Goal: Information Seeking & Learning: Learn about a topic

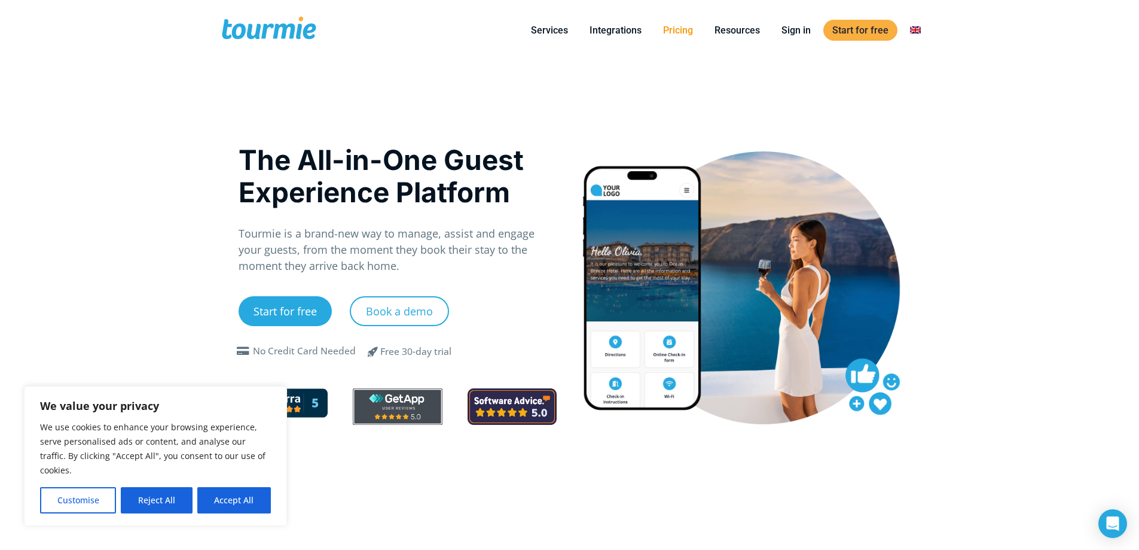
click at [673, 36] on link "Pricing" at bounding box center [678, 30] width 48 height 15
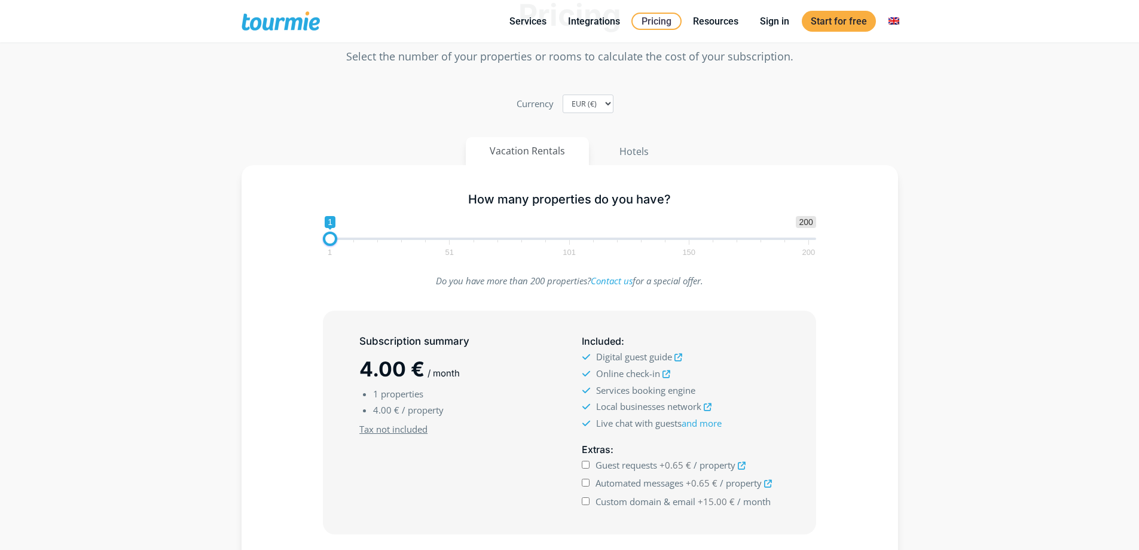
scroll to position [60, 0]
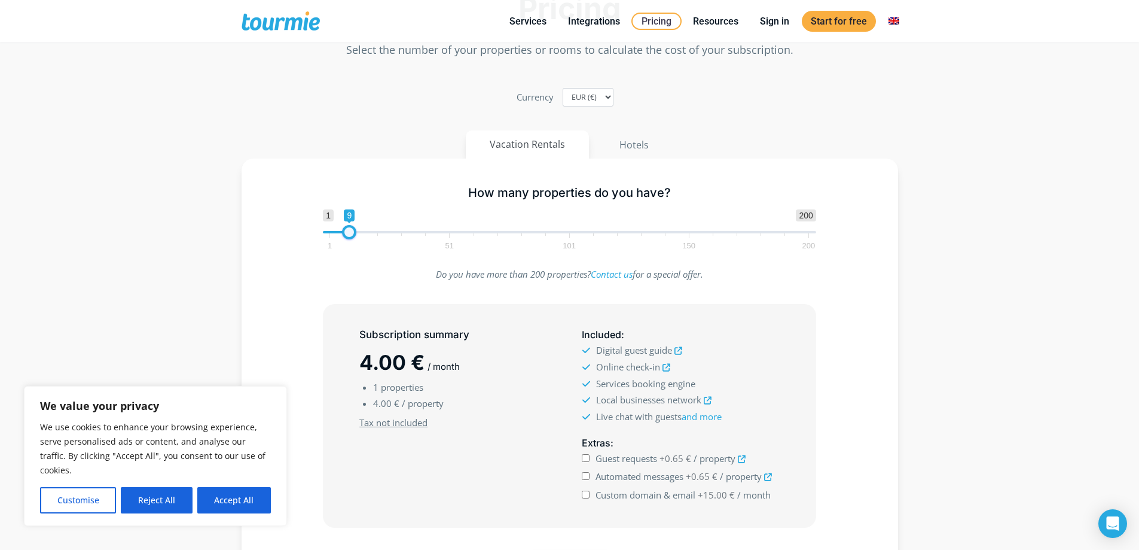
drag, startPoint x: 330, startPoint y: 230, endPoint x: 351, endPoint y: 228, distance: 21.6
click at [351, 228] on span at bounding box center [349, 232] width 14 height 14
drag, startPoint x: 349, startPoint y: 230, endPoint x: 331, endPoint y: 229, distance: 18.0
click at [331, 229] on span at bounding box center [332, 232] width 14 height 14
drag, startPoint x: 337, startPoint y: 234, endPoint x: 396, endPoint y: 237, distance: 58.7
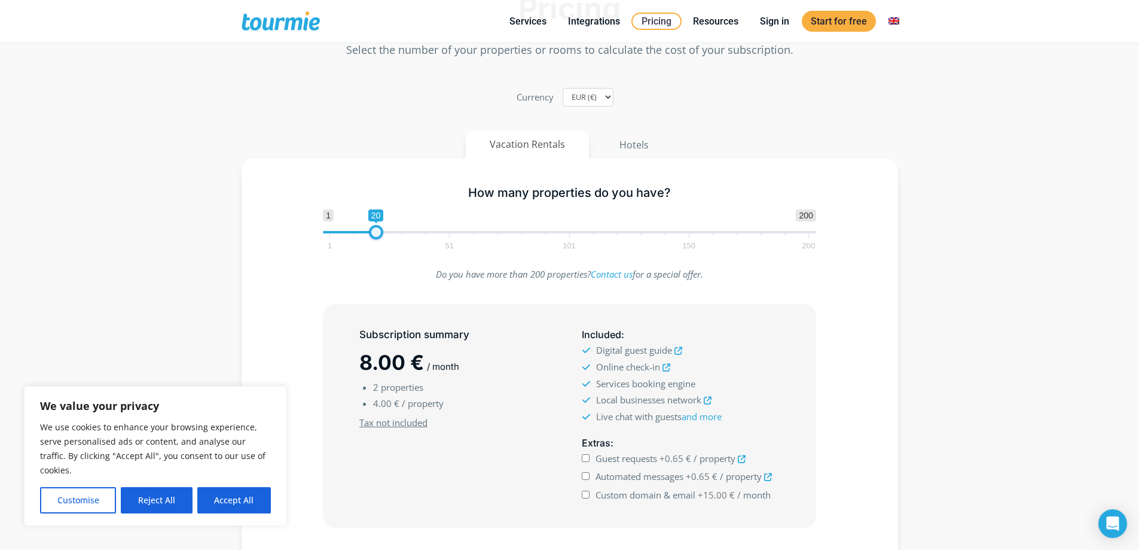
click at [383, 235] on span at bounding box center [376, 232] width 14 height 14
drag, startPoint x: 394, startPoint y: 237, endPoint x: 503, endPoint y: 245, distance: 109.2
click at [503, 245] on span "1 51 101 150 200" at bounding box center [569, 240] width 479 height 15
drag, startPoint x: 388, startPoint y: 234, endPoint x: 482, endPoint y: 245, distance: 95.1
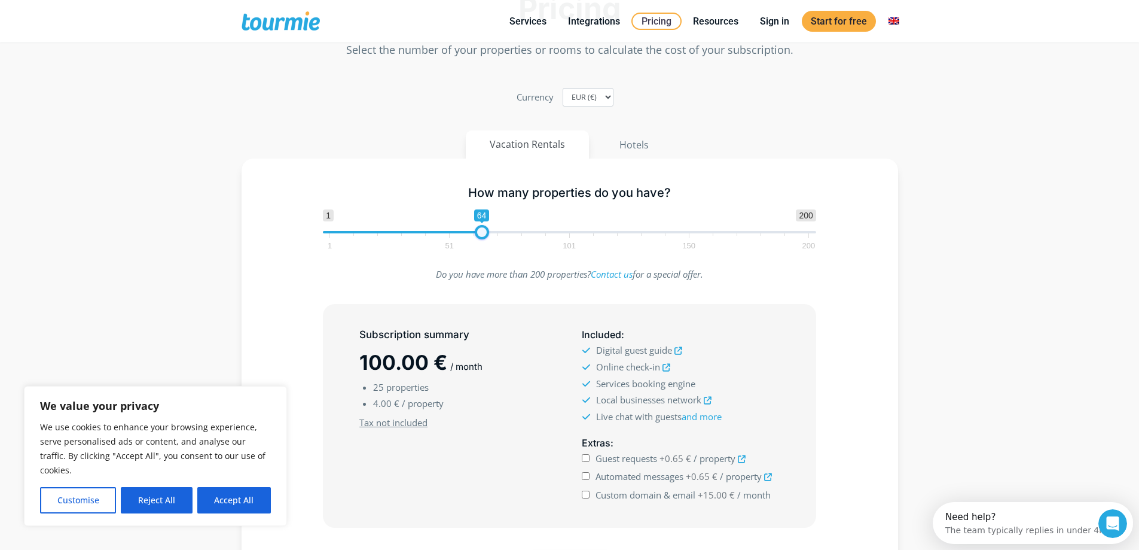
click at [482, 245] on span "1 200 0 0 64 1 51 101 150 200" at bounding box center [569, 228] width 493 height 39
drag, startPoint x: 482, startPoint y: 245, endPoint x: 454, endPoint y: 237, distance: 29.0
click at [454, 237] on span "1 51 101 150 200" at bounding box center [569, 240] width 479 height 15
drag, startPoint x: 490, startPoint y: 231, endPoint x: 467, endPoint y: 232, distance: 23.3
click at [467, 232] on span "1 200 0 0 67 1 51 101 150 200" at bounding box center [569, 228] width 493 height 39
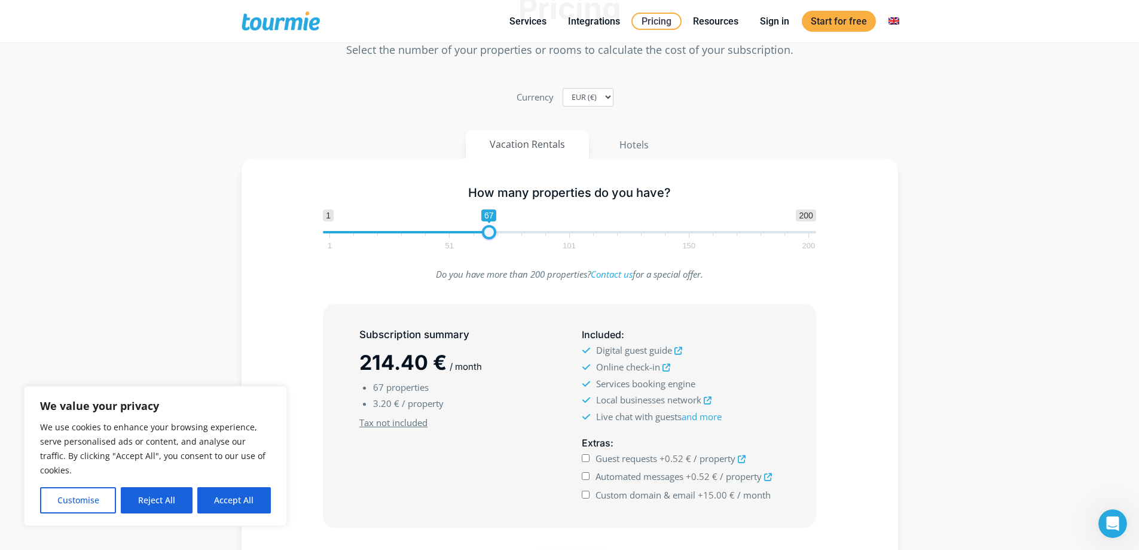
type input "54"
drag, startPoint x: 490, startPoint y: 232, endPoint x: 458, endPoint y: 230, distance: 32.3
click at [458, 230] on span at bounding box center [457, 232] width 14 height 14
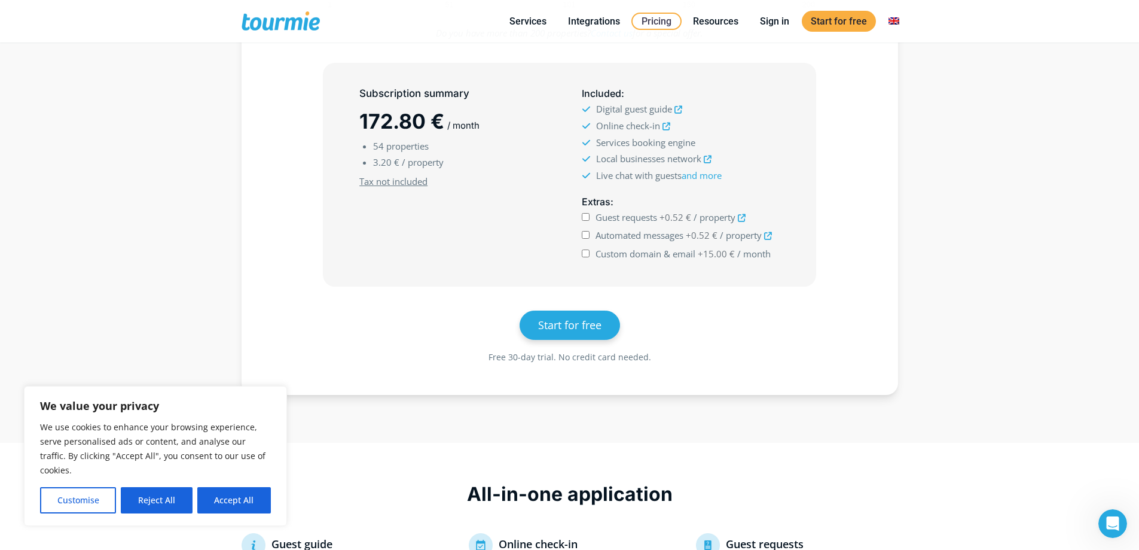
scroll to position [300, 0]
click at [904, 24] on link "Switch to" at bounding box center [894, 21] width 29 height 15
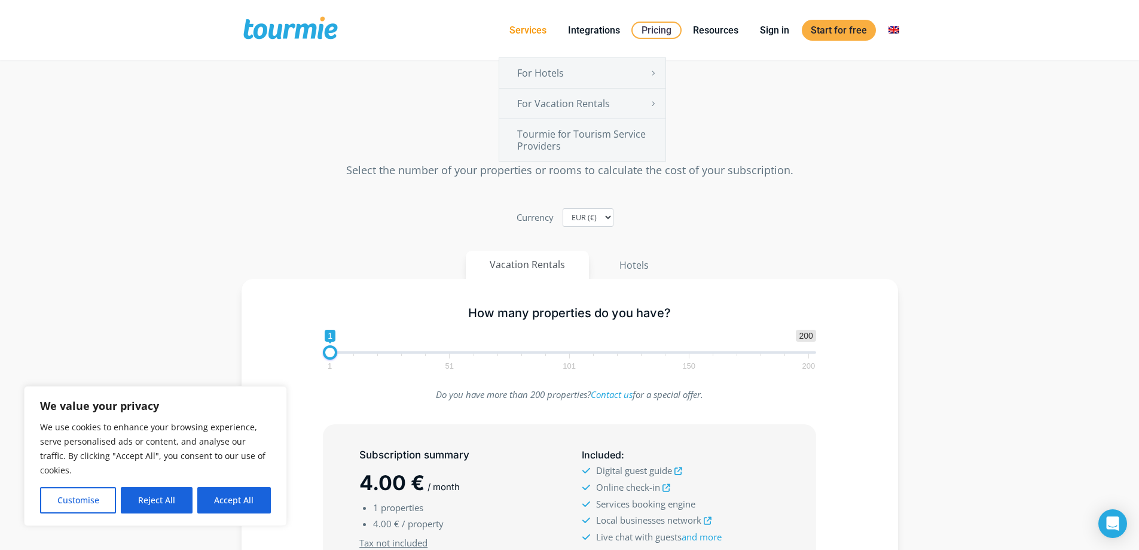
click at [529, 28] on link "Services" at bounding box center [528, 30] width 55 height 15
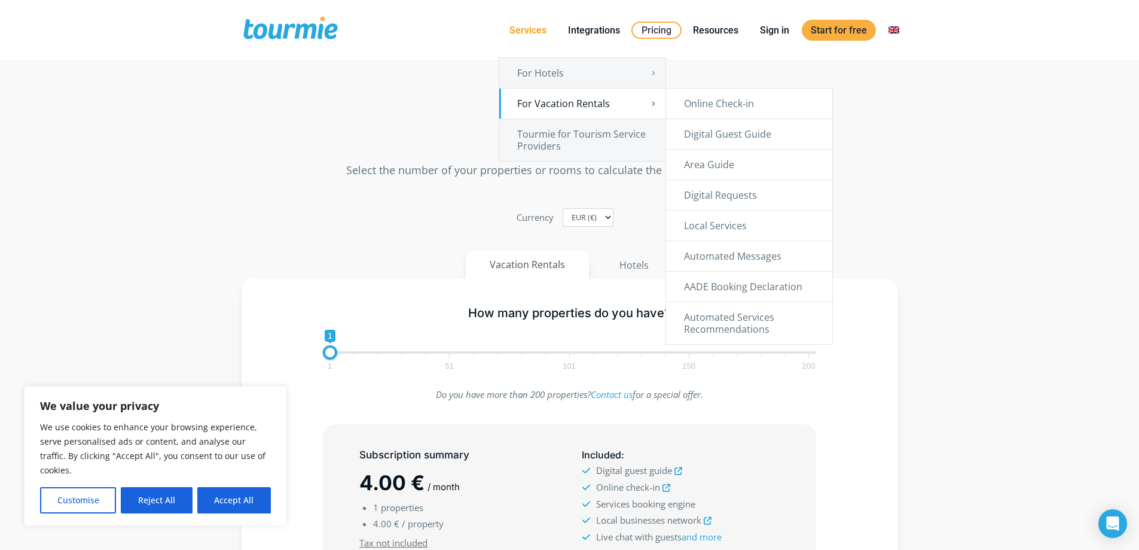
click at [570, 100] on link "For Vacation Rentals" at bounding box center [582, 104] width 166 height 30
click at [717, 108] on link "Online Check-in" at bounding box center [749, 104] width 166 height 30
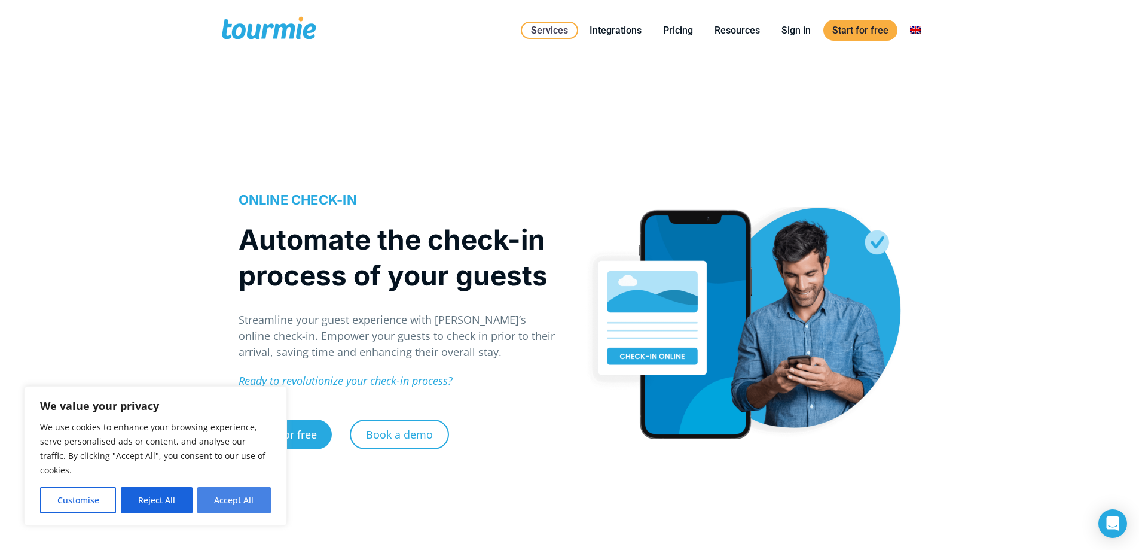
click at [221, 495] on button "Accept All" at bounding box center [234, 500] width 74 height 26
checkbox input "true"
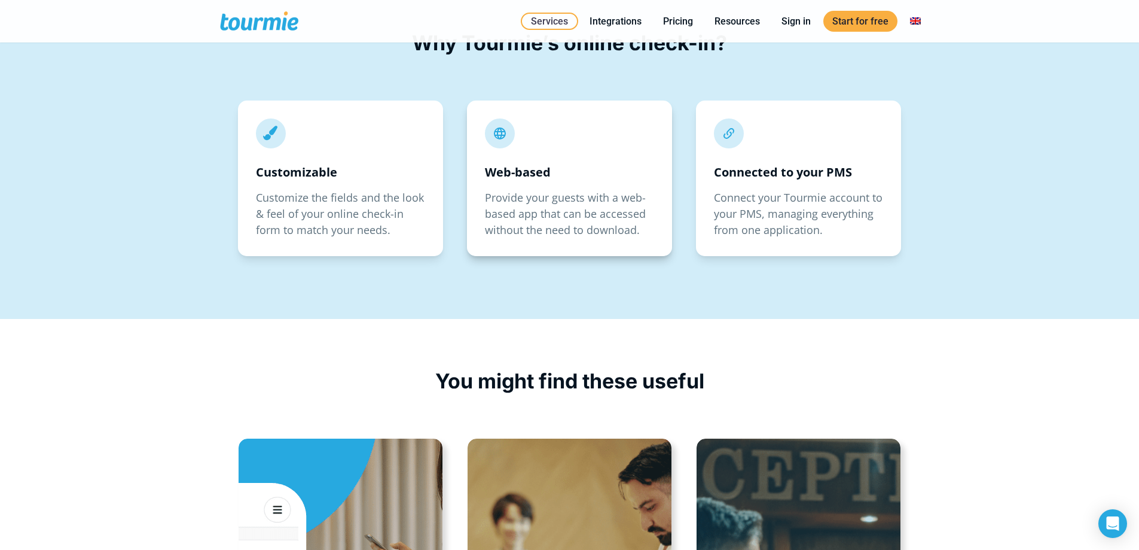
scroll to position [2055, 0]
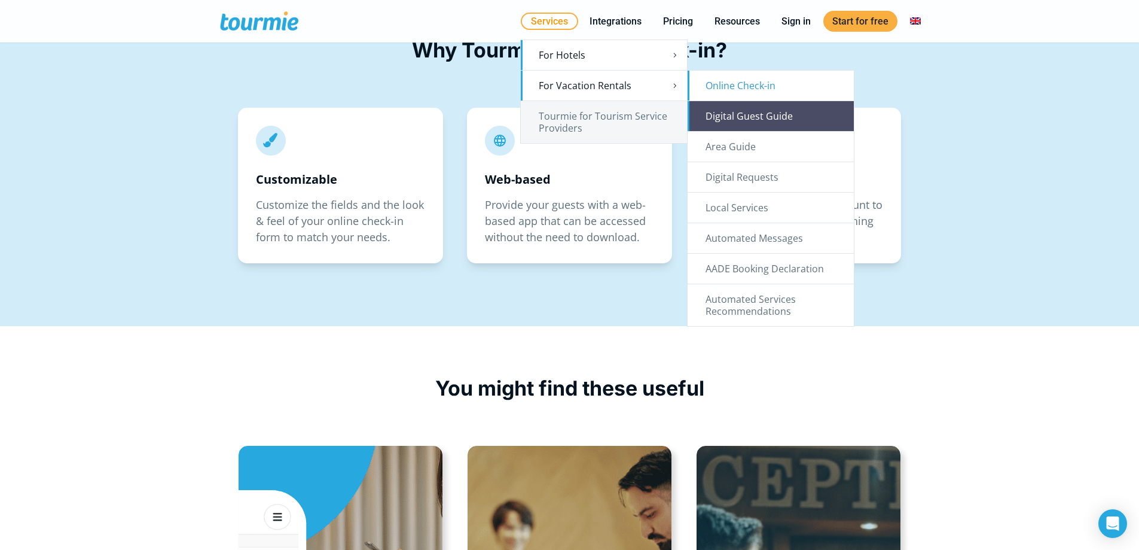
click at [767, 111] on link "Digital Guest Guide" at bounding box center [771, 116] width 166 height 30
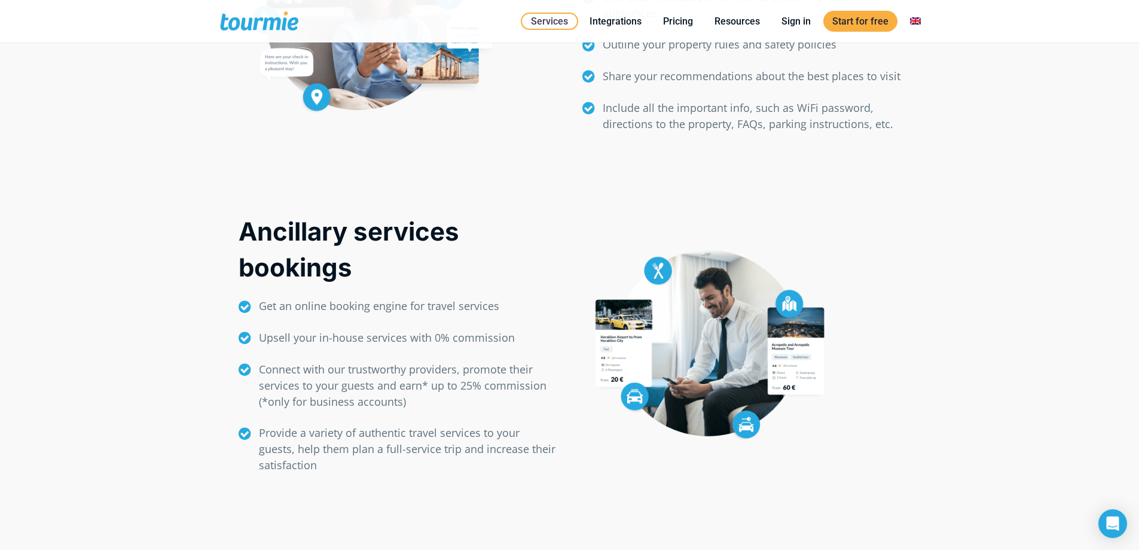
scroll to position [732, 0]
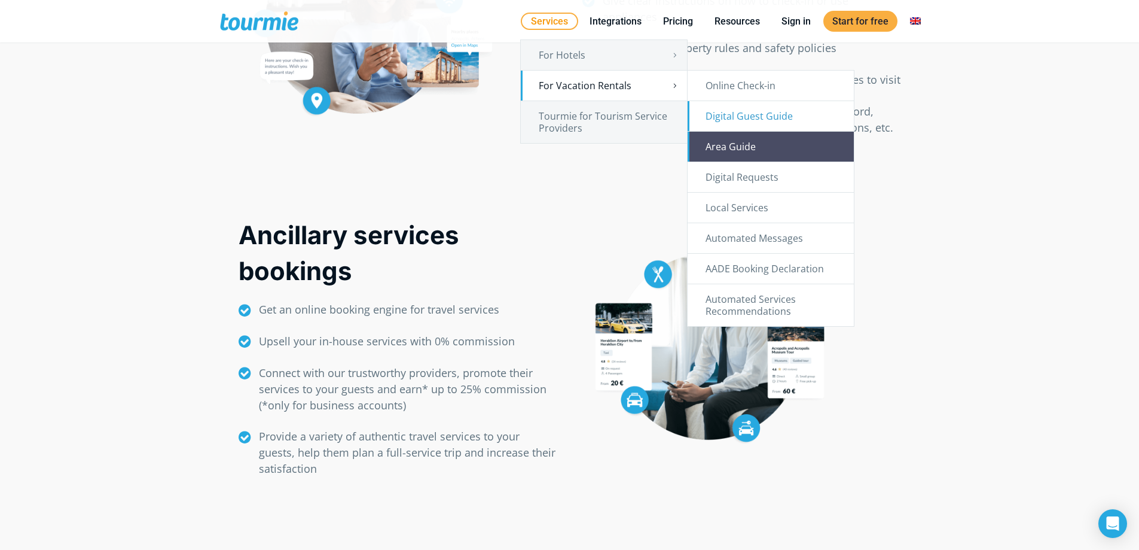
click at [759, 146] on link "Area Guide" at bounding box center [771, 147] width 166 height 30
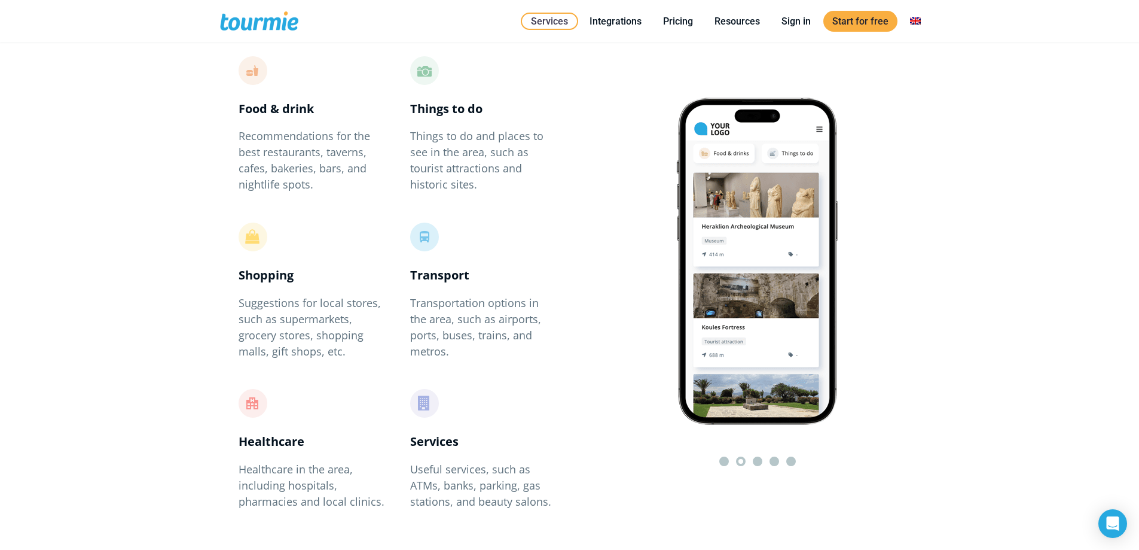
scroll to position [568, 0]
click at [628, 99] on div at bounding box center [613, 257] width 86 height 389
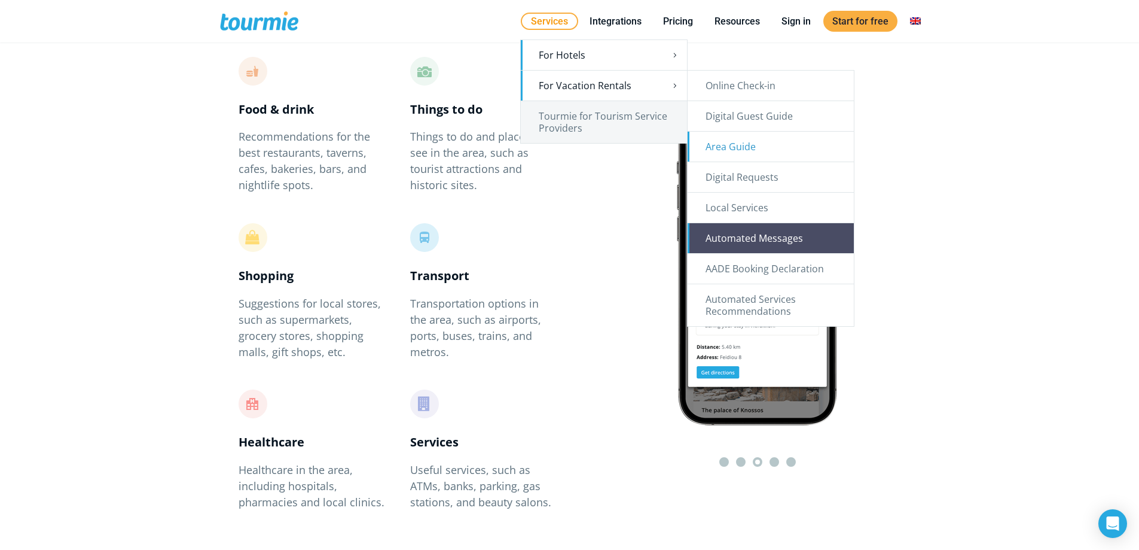
click at [781, 242] on link "Automated Messages" at bounding box center [771, 238] width 166 height 30
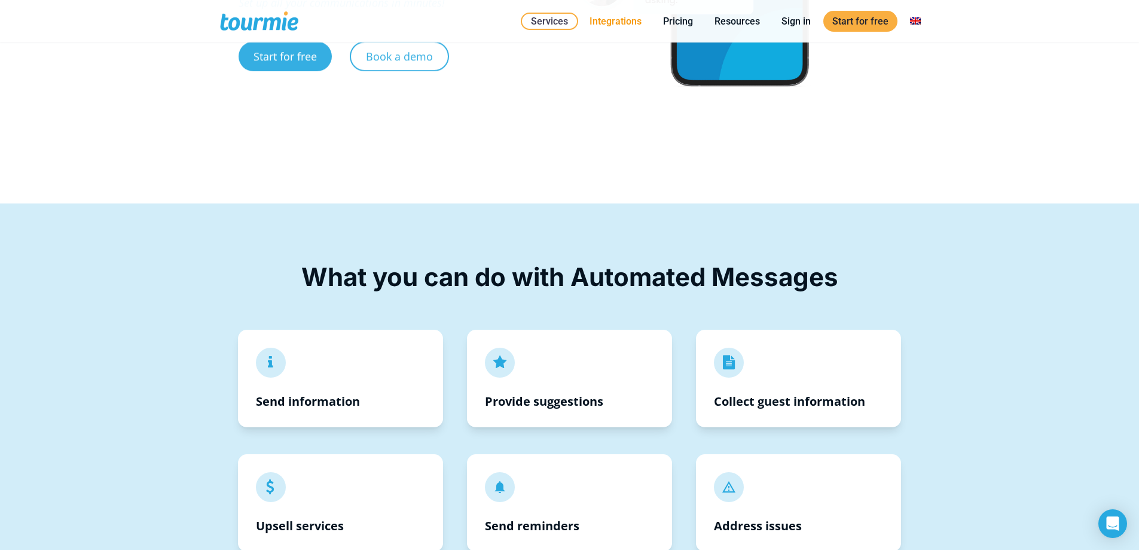
scroll to position [263, 0]
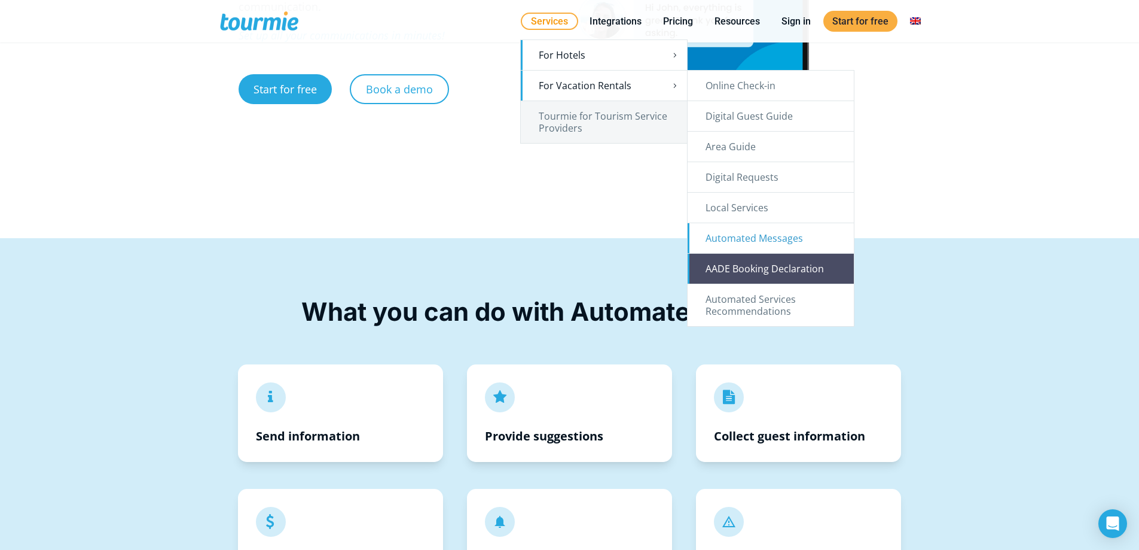
click at [751, 275] on link "AADE Booking Declaration" at bounding box center [771, 269] width 166 height 30
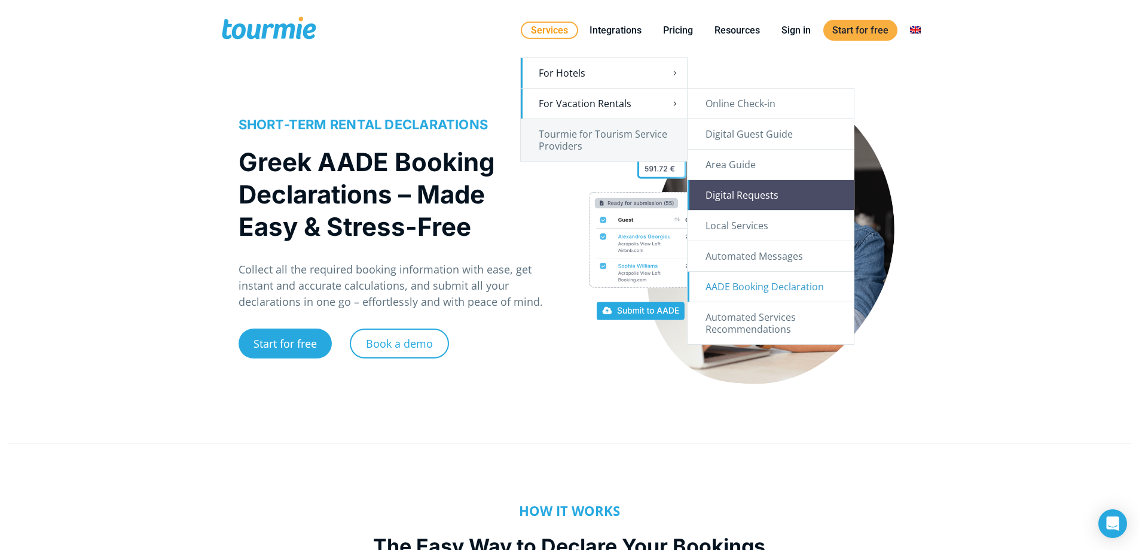
click at [766, 197] on link "Digital Requests" at bounding box center [771, 195] width 166 height 30
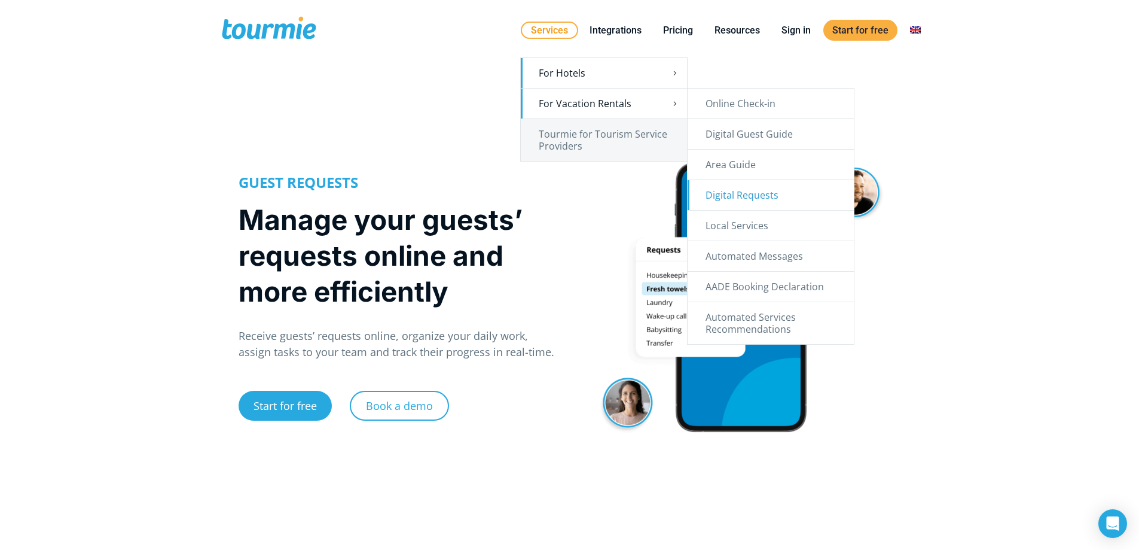
click at [608, 111] on link "For Vacation Rentals" at bounding box center [604, 104] width 166 height 30
